Goal: Information Seeking & Learning: Learn about a topic

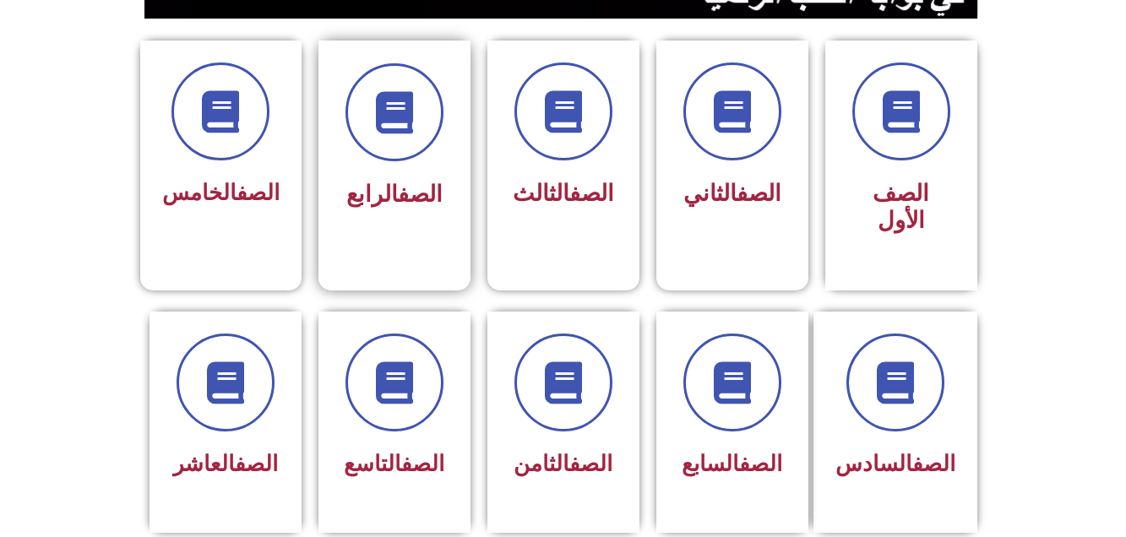
scroll to position [473, 0]
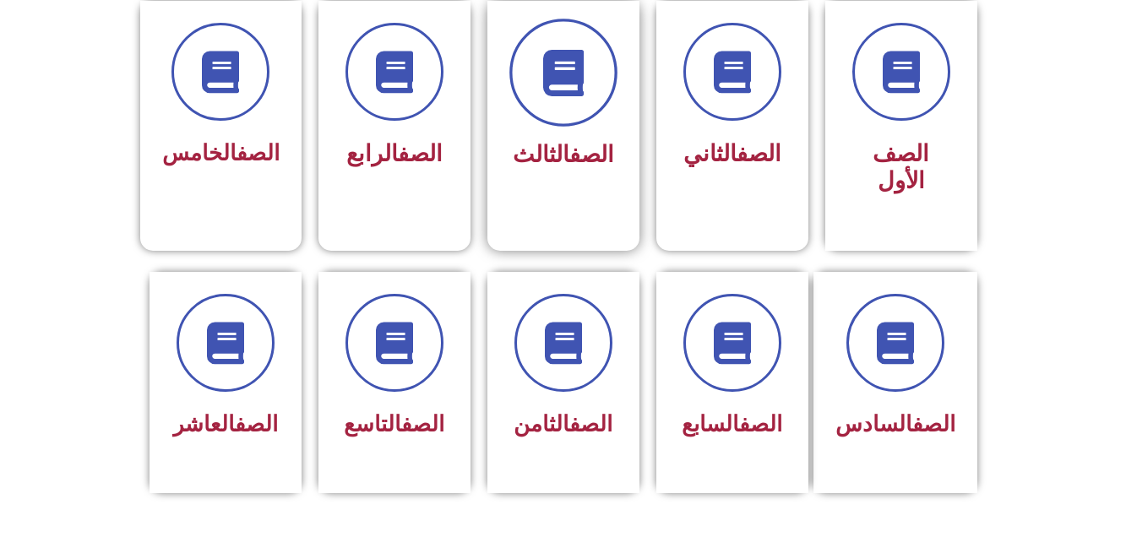
click at [564, 121] on span at bounding box center [563, 73] width 108 height 108
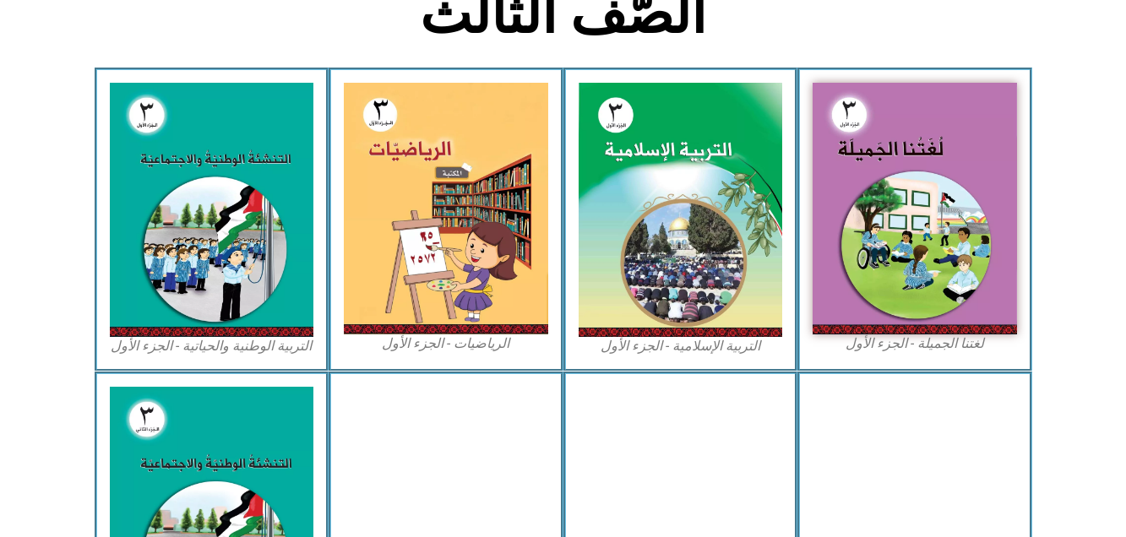
scroll to position [473, 0]
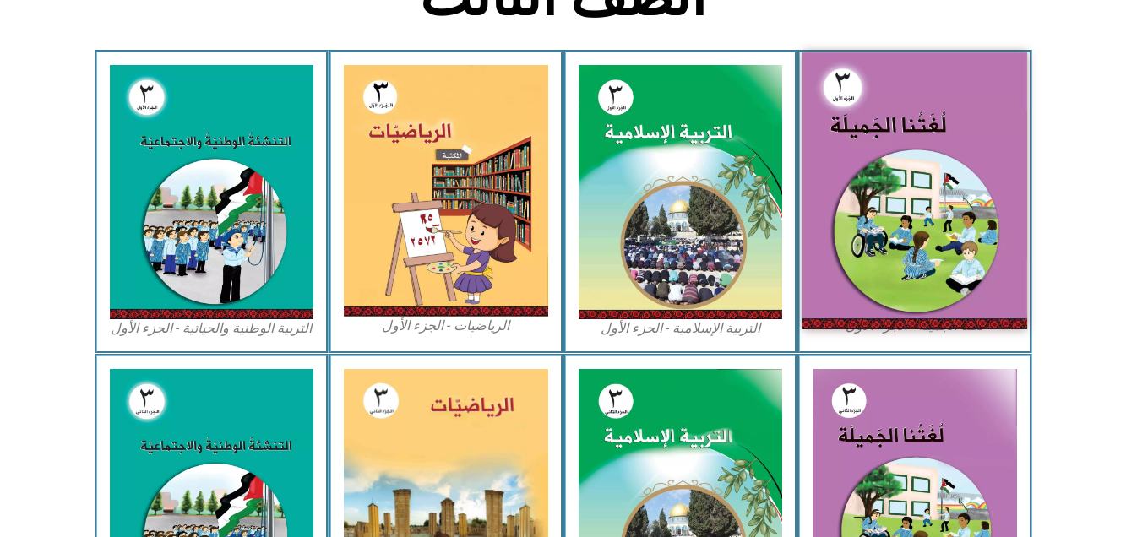
click at [913, 162] on img at bounding box center [914, 190] width 225 height 276
click at [879, 183] on img at bounding box center [914, 190] width 225 height 276
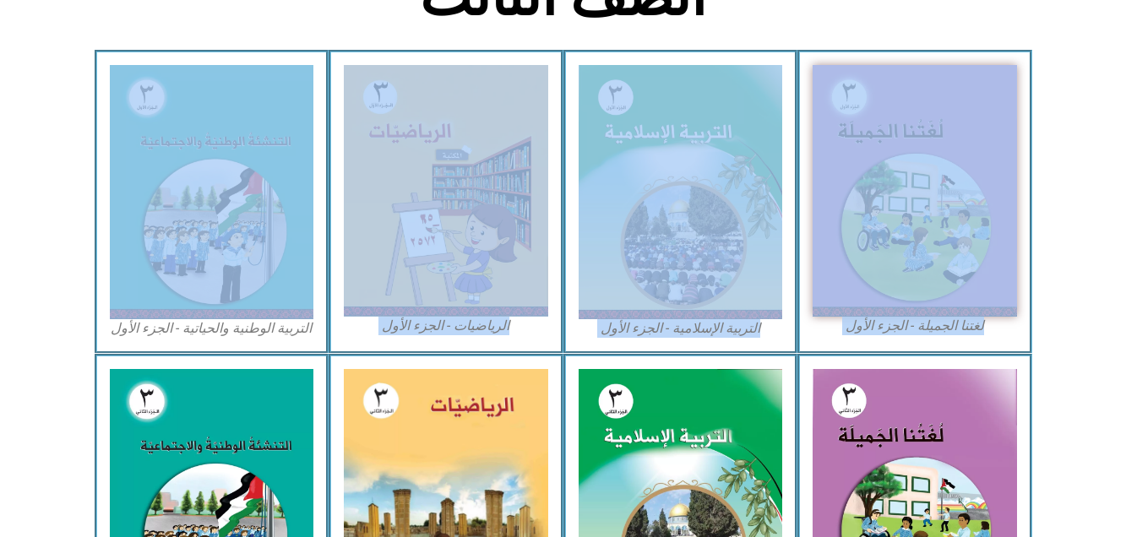
drag, startPoint x: 62, startPoint y: 94, endPoint x: 6, endPoint y: 67, distance: 62.7
click at [6, 67] on icon at bounding box center [562, 105] width 1127 height 112
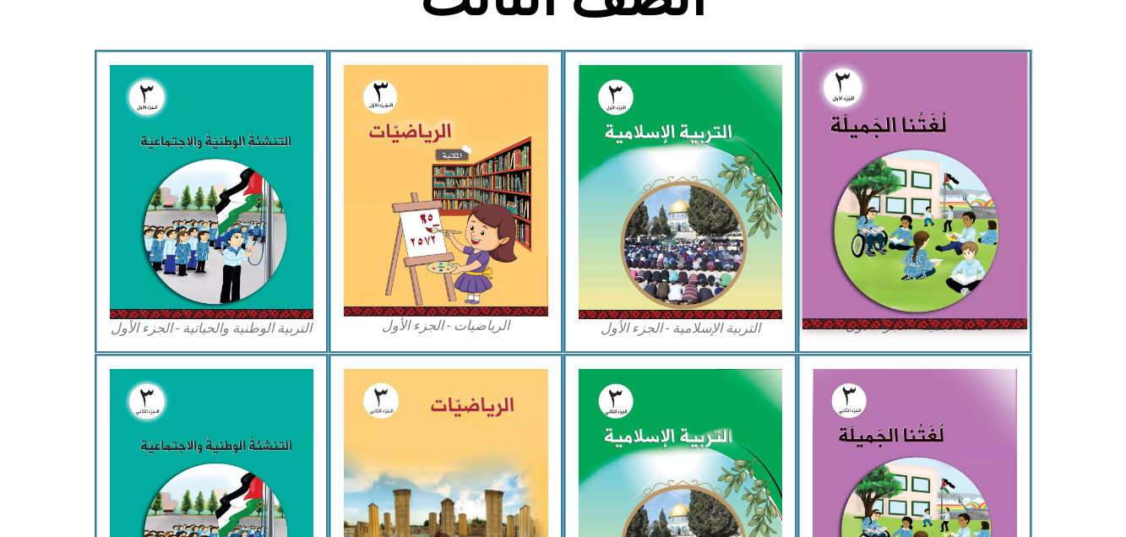
click at [937, 171] on img at bounding box center [914, 190] width 225 height 276
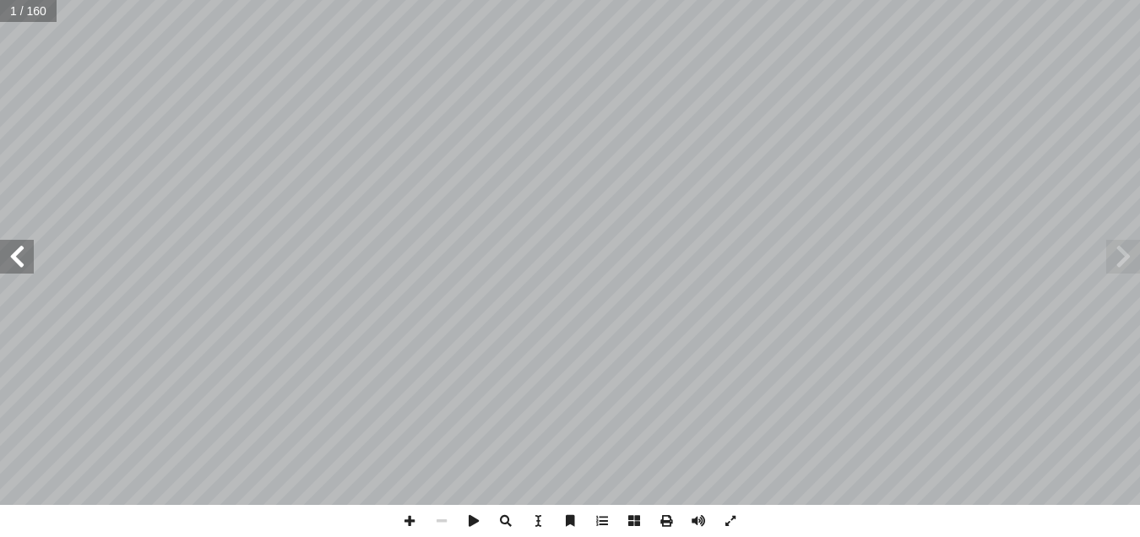
click at [37, 9] on input "text" at bounding box center [28, 11] width 57 height 22
type input "**"
click at [24, 260] on span at bounding box center [17, 257] width 34 height 34
click at [1114, 268] on span at bounding box center [1123, 257] width 34 height 34
click at [14, 254] on span at bounding box center [17, 257] width 34 height 34
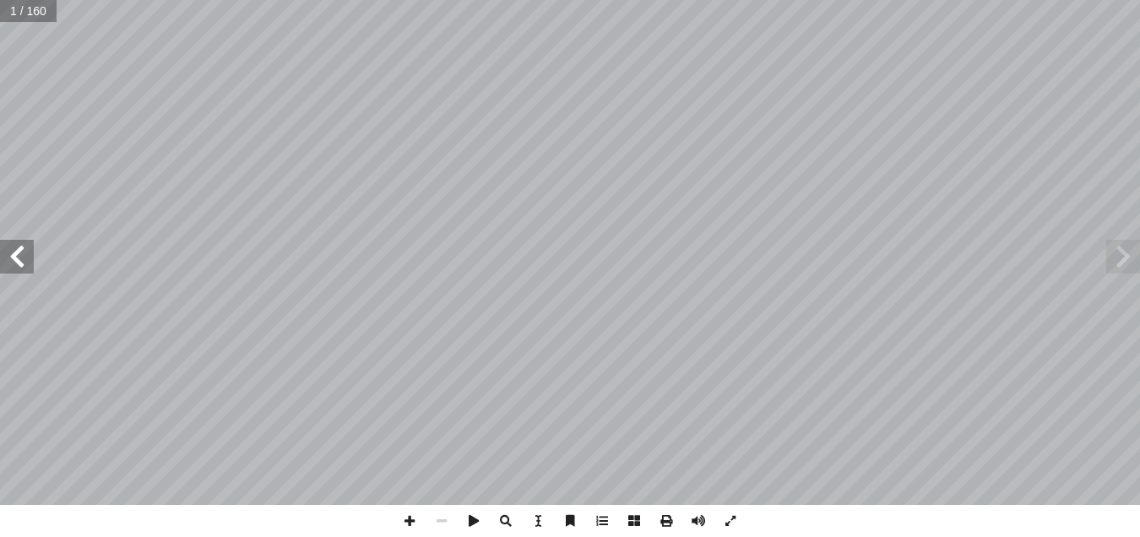
click at [14, 254] on span at bounding box center [17, 257] width 34 height 34
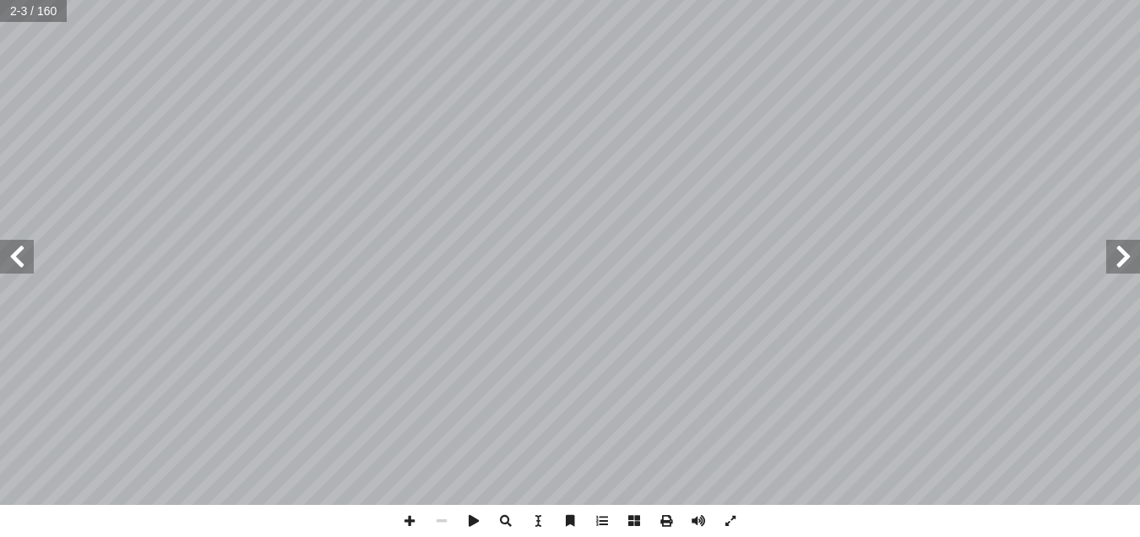
click at [14, 254] on span at bounding box center [17, 257] width 34 height 34
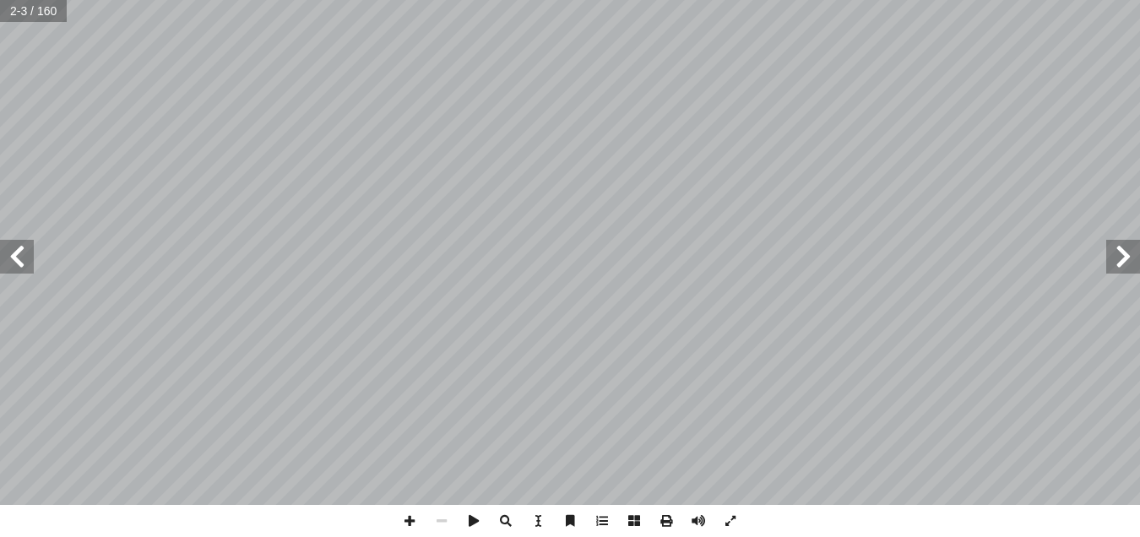
click at [14, 254] on span at bounding box center [17, 257] width 34 height 34
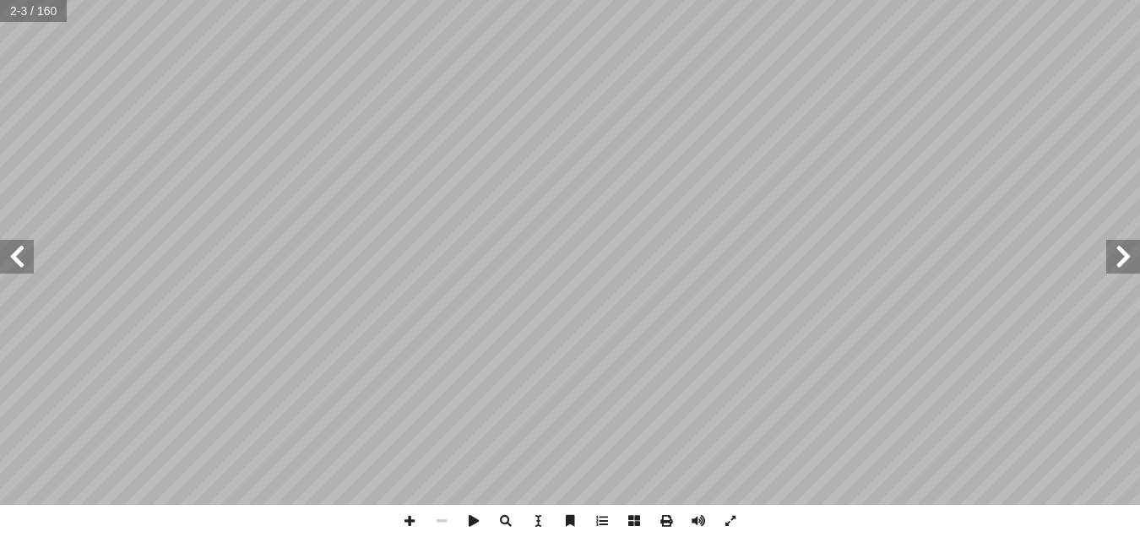
click at [14, 254] on span at bounding box center [17, 257] width 34 height 34
click at [19, 266] on span at bounding box center [17, 257] width 34 height 34
click at [16, 258] on span at bounding box center [17, 257] width 34 height 34
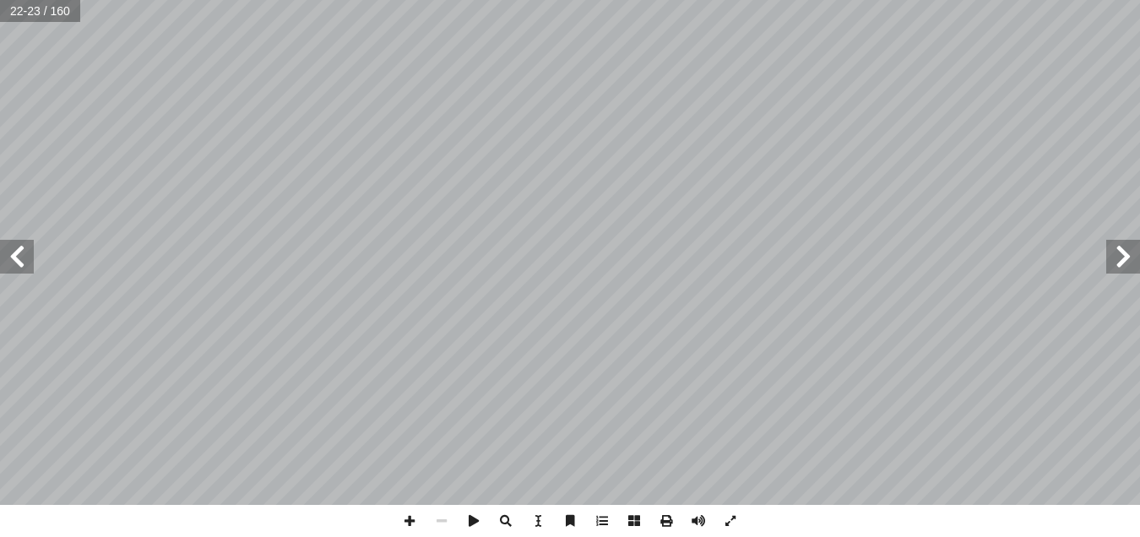
click at [16, 258] on span at bounding box center [17, 257] width 34 height 34
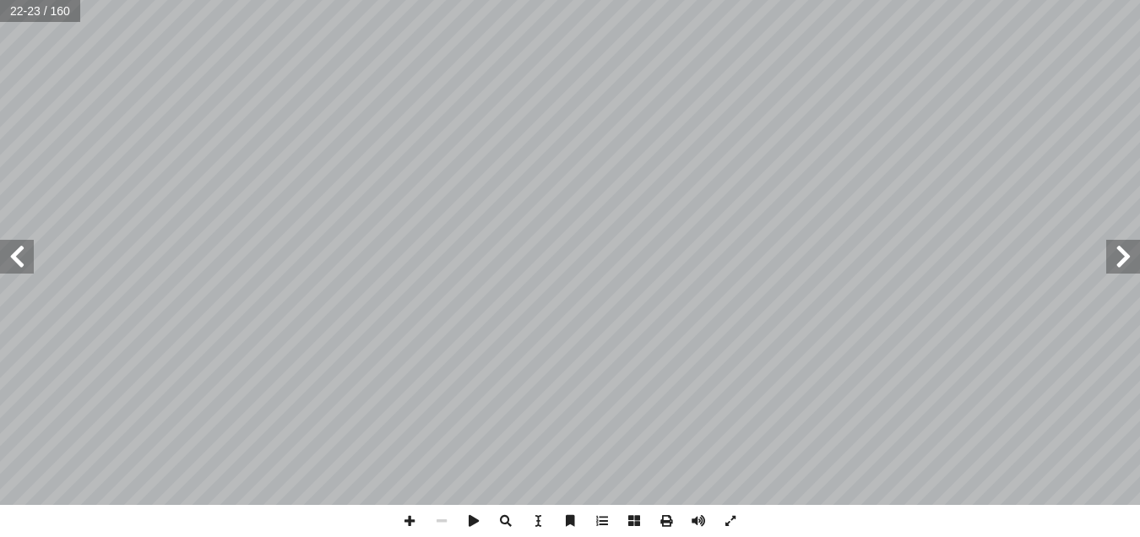
click at [16, 258] on span at bounding box center [17, 257] width 34 height 34
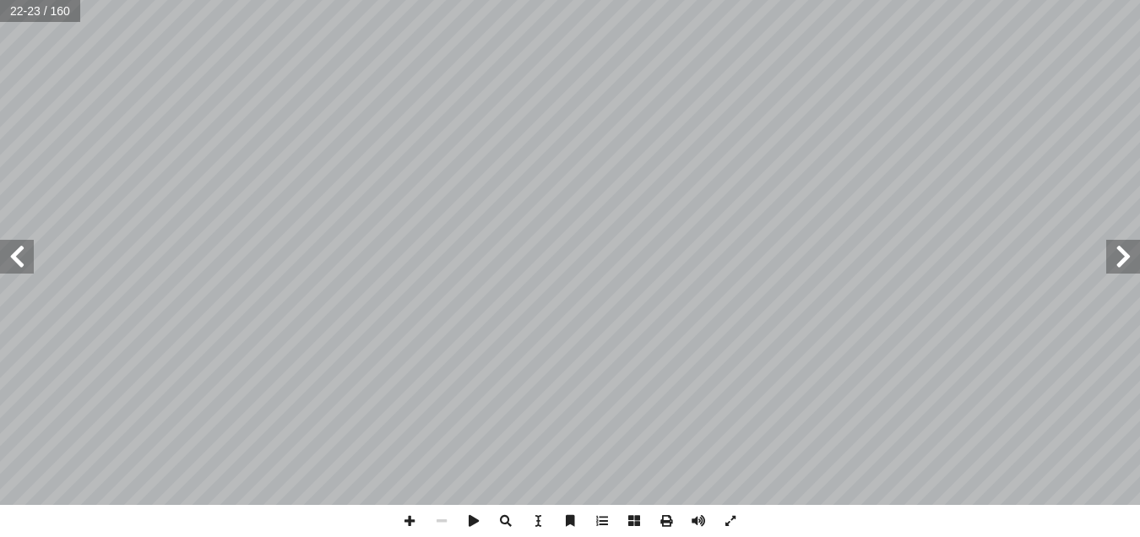
click at [16, 258] on span at bounding box center [17, 257] width 34 height 34
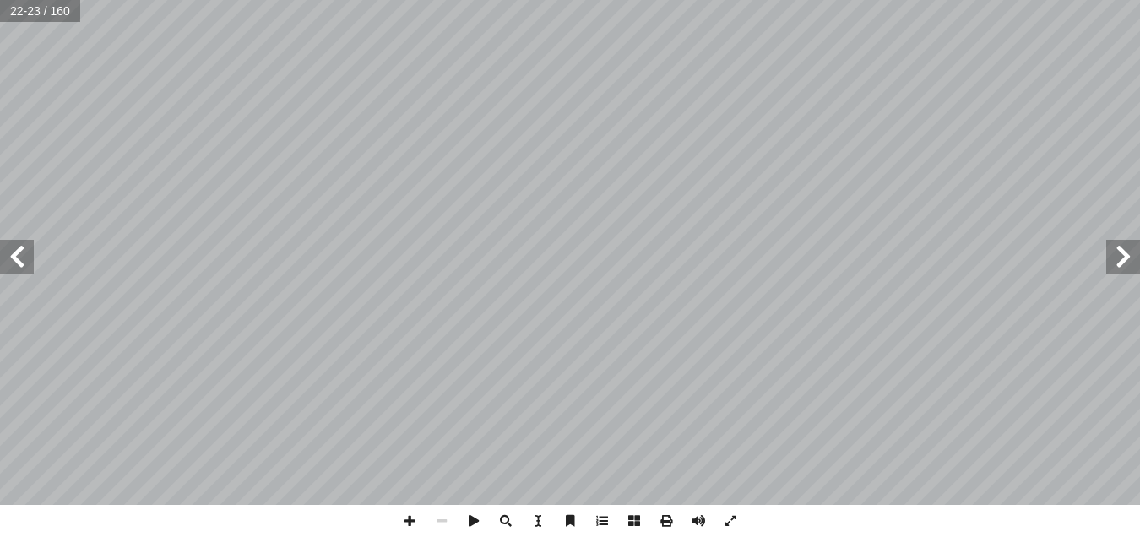
click at [16, 258] on span at bounding box center [17, 257] width 34 height 34
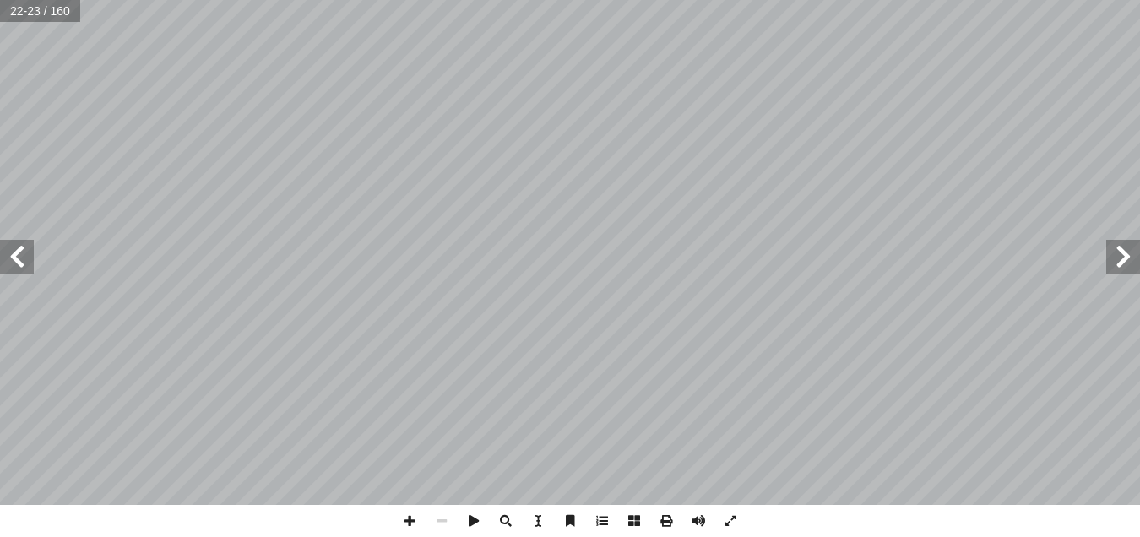
click at [16, 258] on span at bounding box center [17, 257] width 34 height 34
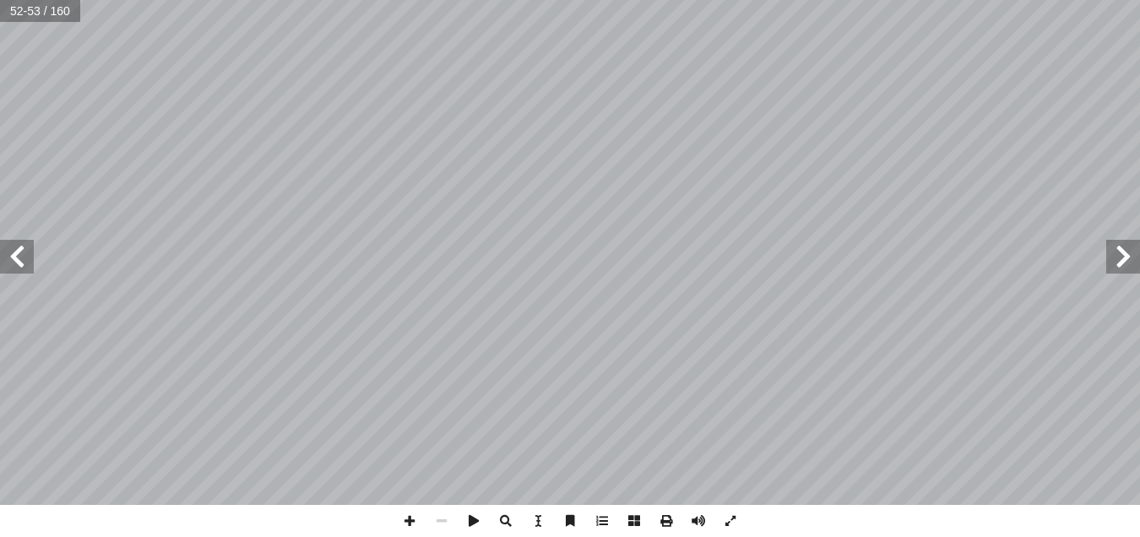
click at [1115, 270] on span at bounding box center [1123, 257] width 34 height 34
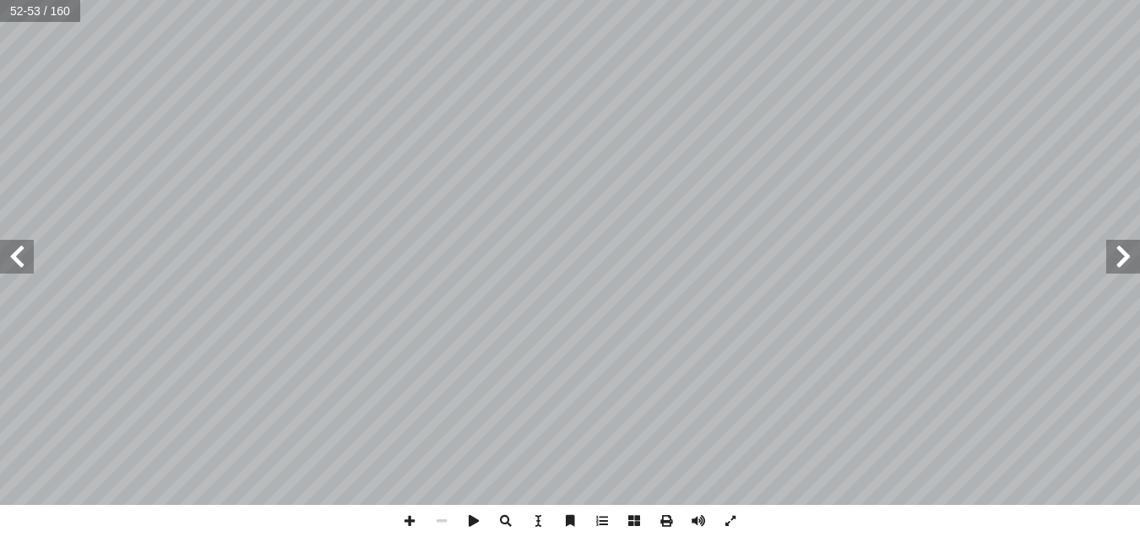
click at [1115, 270] on span at bounding box center [1123, 257] width 34 height 34
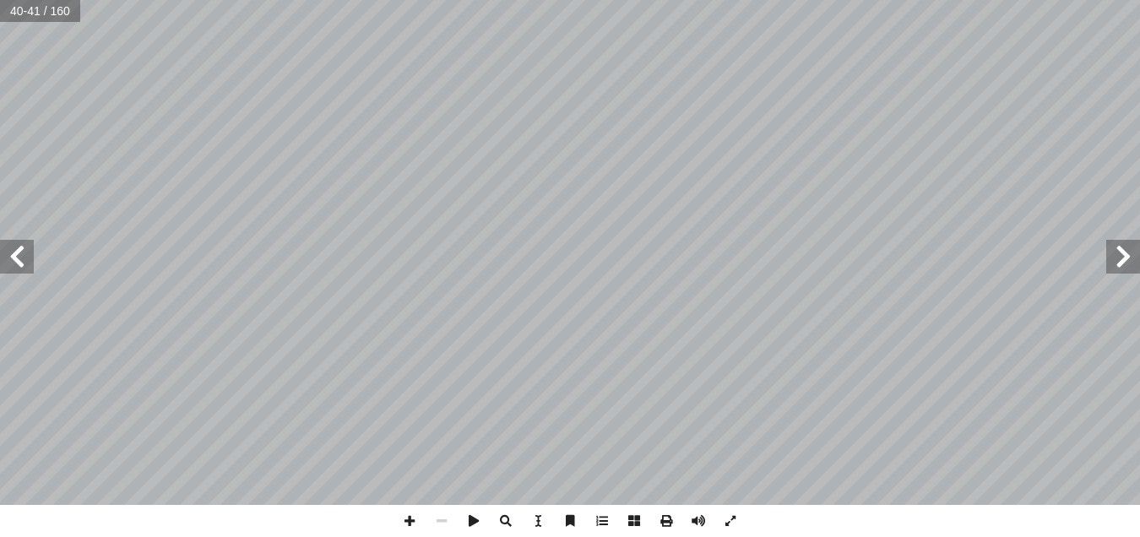
click at [1115, 270] on span at bounding box center [1123, 257] width 34 height 34
click at [21, 263] on span at bounding box center [17, 257] width 34 height 34
click at [17, 258] on span at bounding box center [17, 257] width 34 height 34
